Goal: Find specific page/section: Find specific page/section

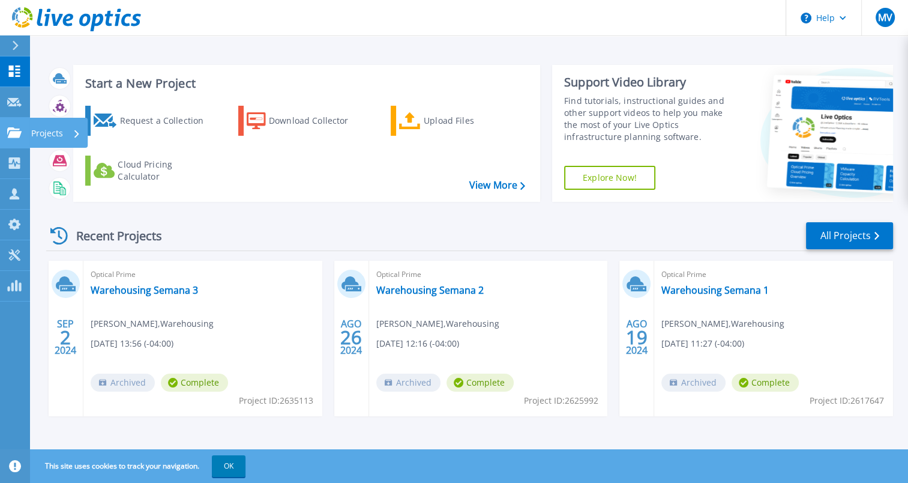
click at [14, 136] on icon at bounding box center [14, 132] width 14 height 10
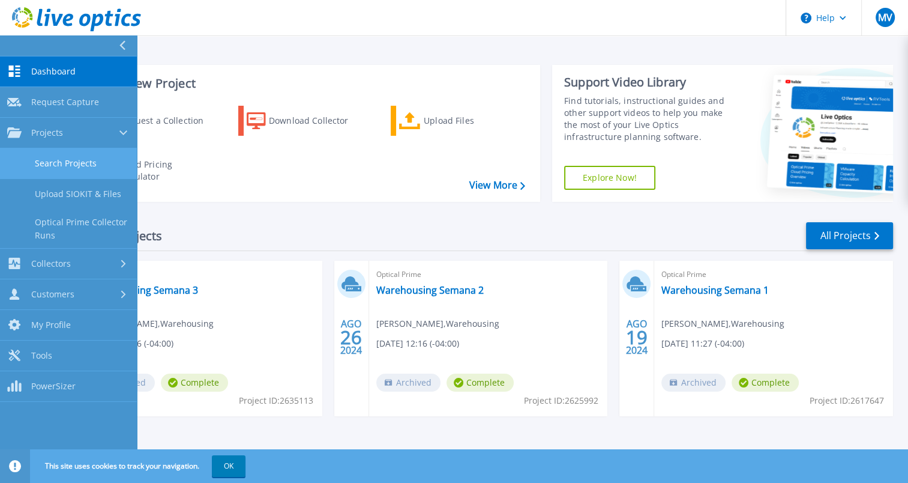
click at [70, 163] on link "Search Projects" at bounding box center [68, 163] width 137 height 31
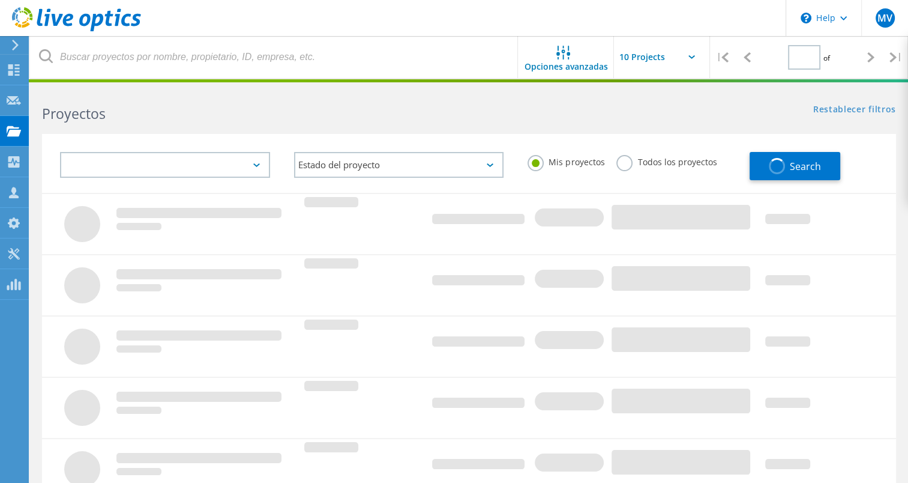
type input "1"
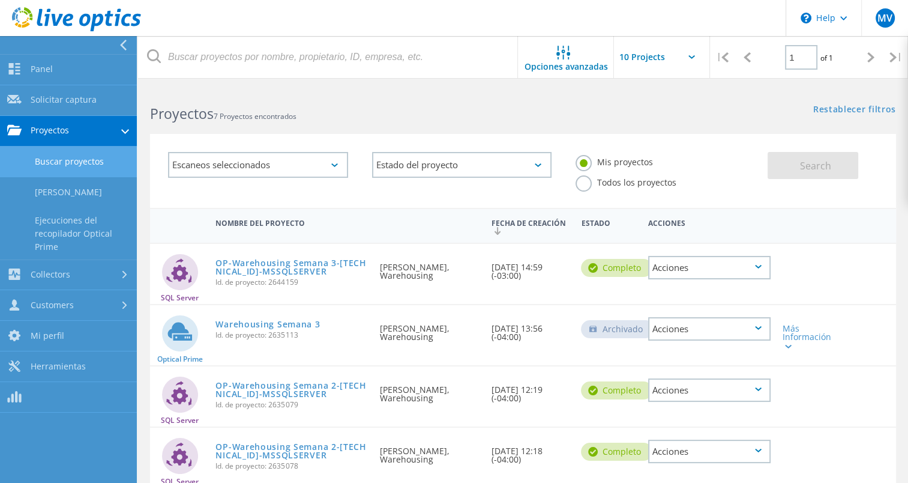
click at [62, 166] on link "Buscar proyectos" at bounding box center [68, 161] width 137 height 31
click at [62, 72] on link "Panel" at bounding box center [68, 70] width 137 height 31
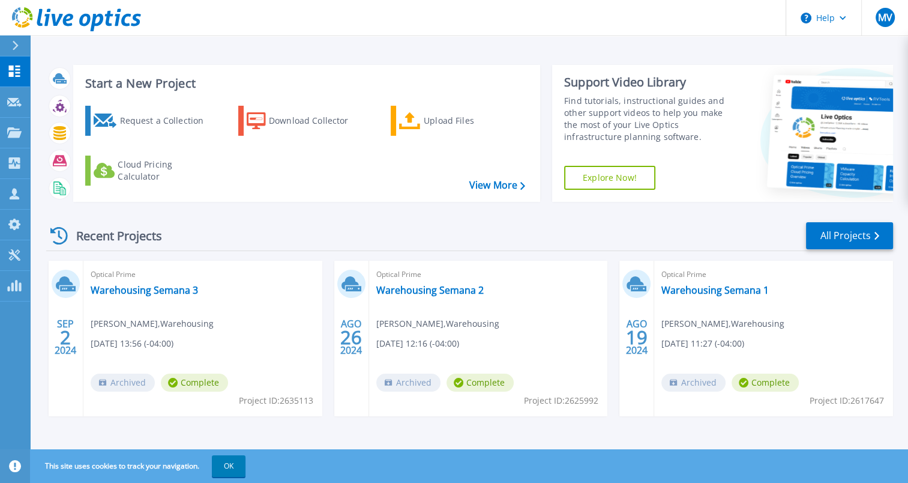
scroll to position [2, 0]
